Goal: Navigation & Orientation: Find specific page/section

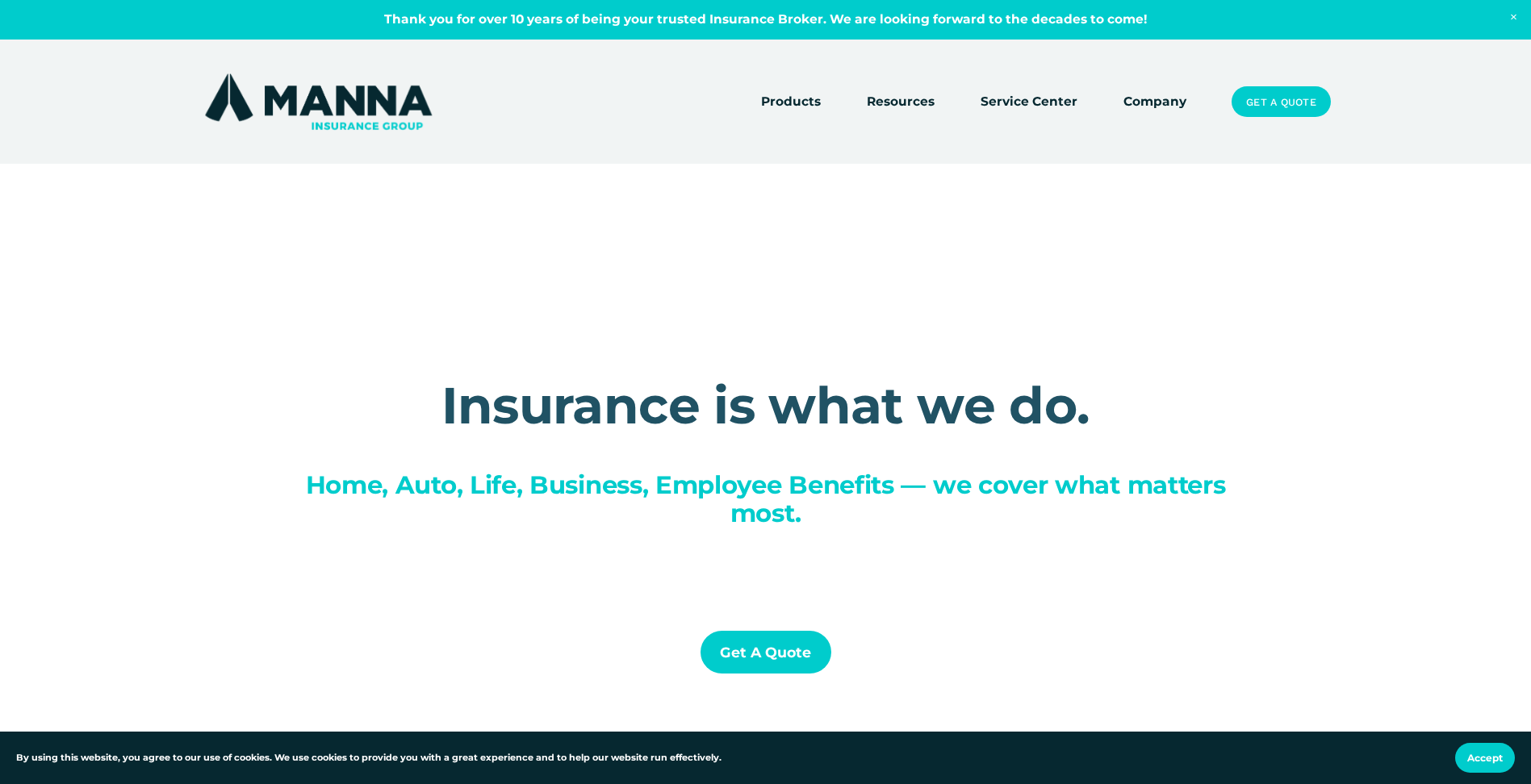
click at [1147, 99] on link "Company" at bounding box center [1155, 101] width 63 height 22
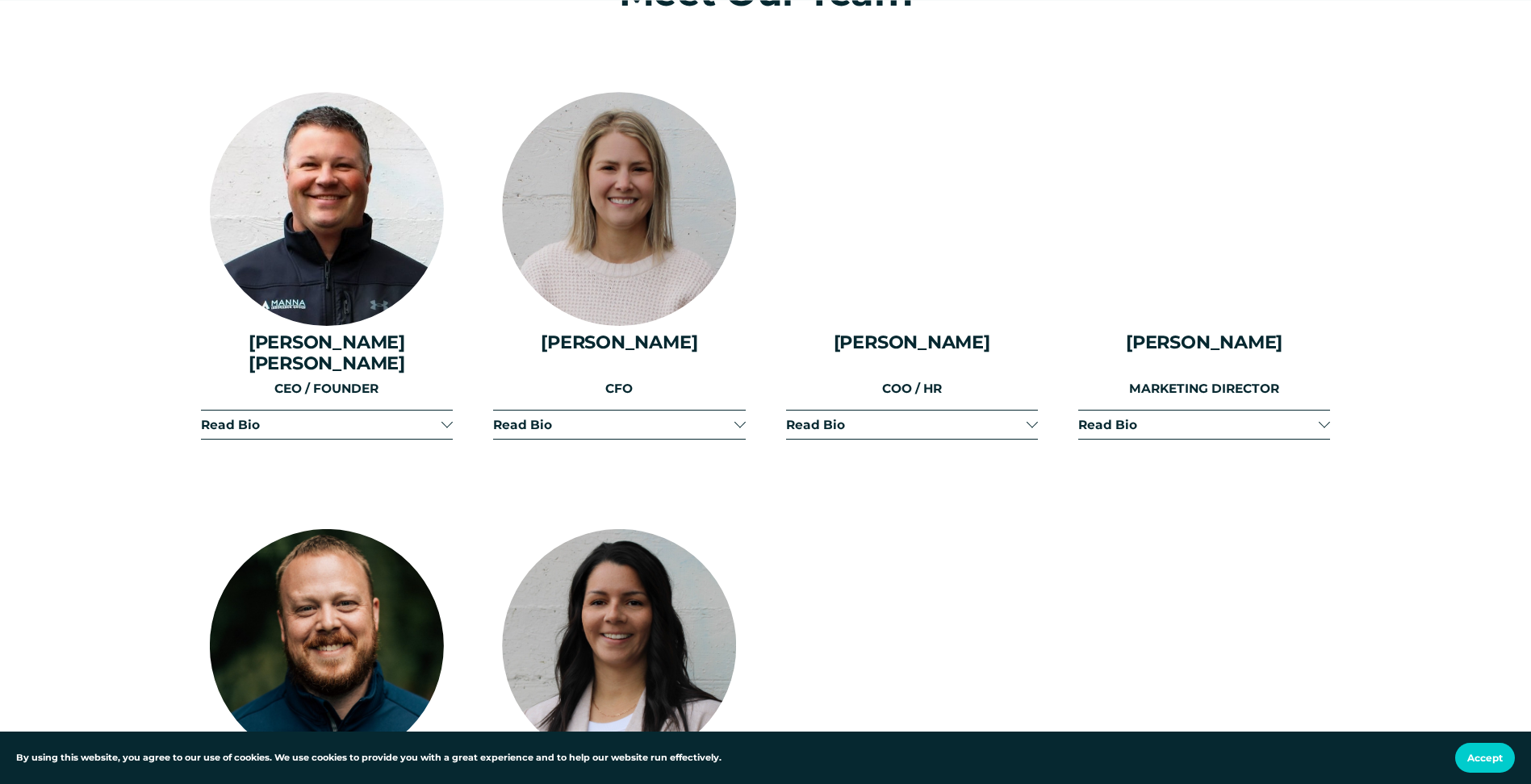
scroll to position [2098, 0]
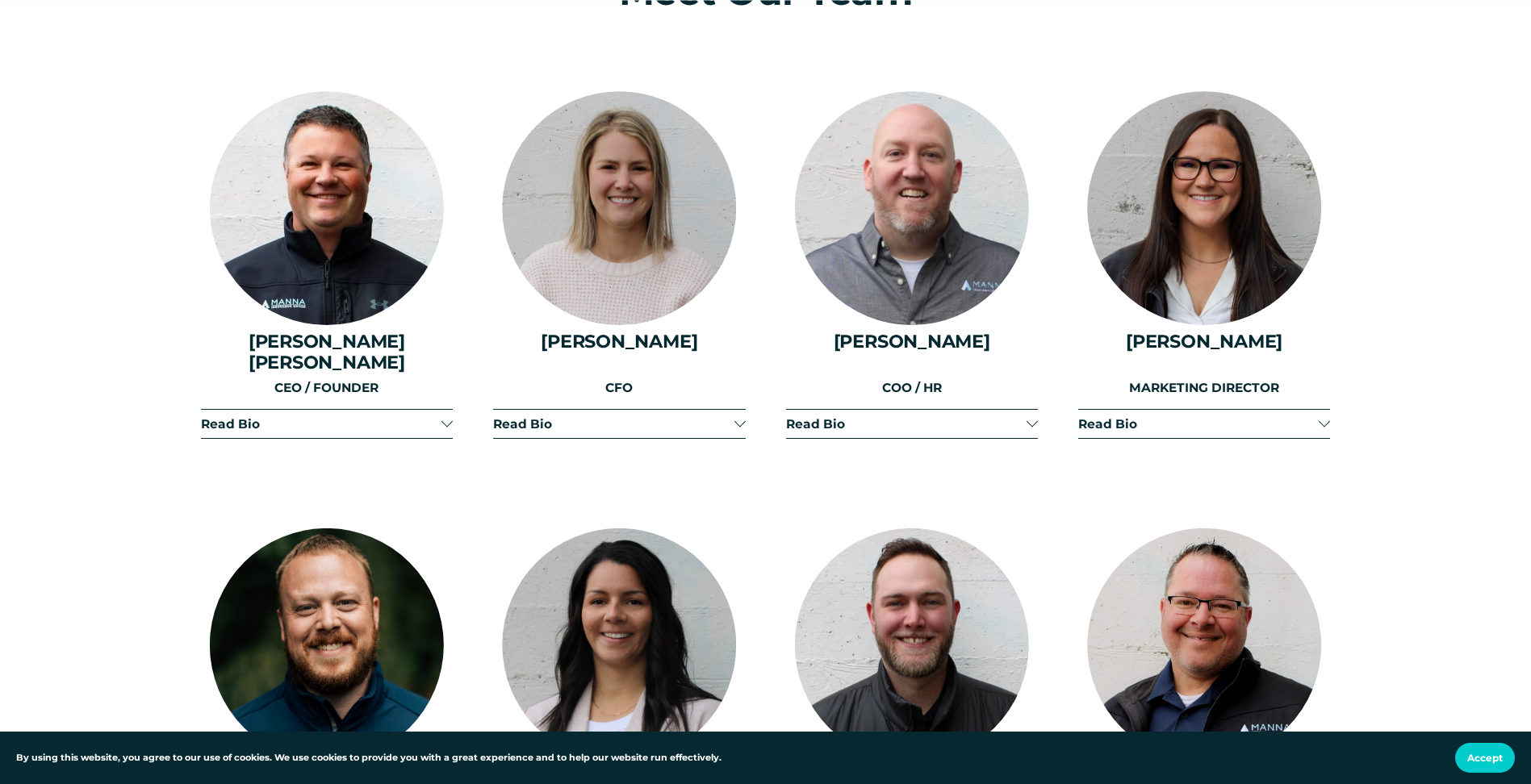
click at [1486, 748] on button "Accept" at bounding box center [1485, 758] width 60 height 30
